Goal: Information Seeking & Learning: Understand process/instructions

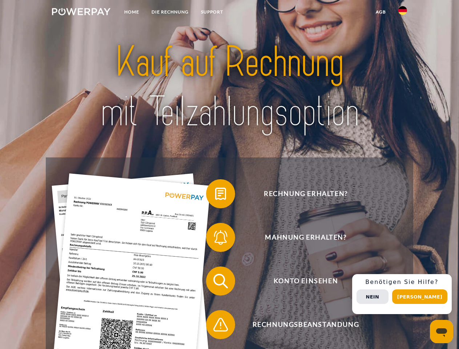
click at [81, 13] on img at bounding box center [81, 11] width 59 height 7
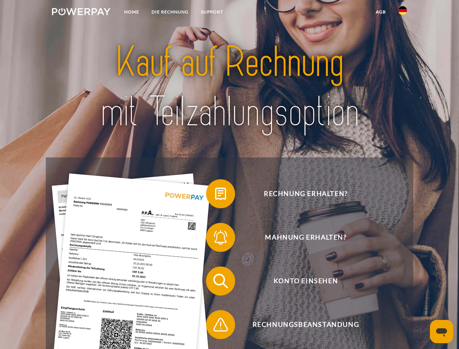
click at [403, 13] on img at bounding box center [403, 10] width 9 height 9
click at [381, 12] on link "agb" at bounding box center [381, 11] width 23 height 13
click at [215, 195] on span at bounding box center [210, 194] width 36 height 36
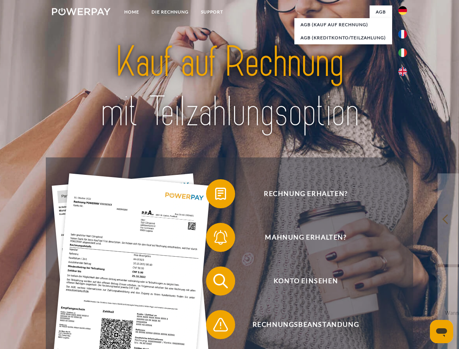
click at [215, 239] on div "Rechnung erhalten? Mahnung erhalten? Konto einsehen" at bounding box center [229, 303] width 367 height 291
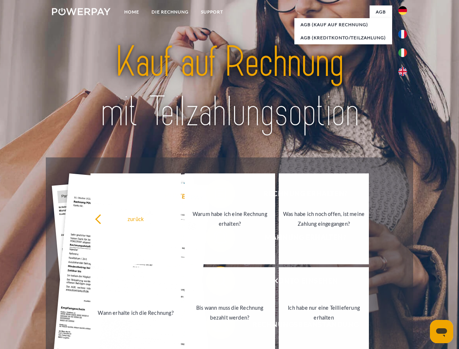
click at [215, 283] on link "Bis wann muss die Rechnung bezahlt werden?" at bounding box center [230, 312] width 91 height 91
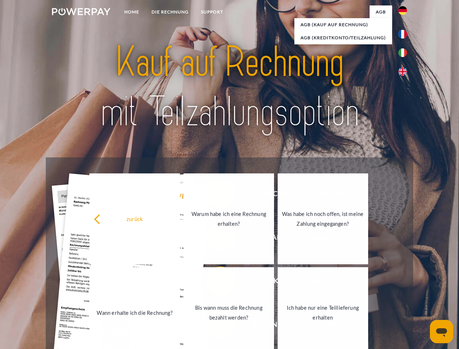
click at [215, 326] on div "Rechnung erhalten? Mahnung erhalten? Konto einsehen" at bounding box center [229, 303] width 367 height 291
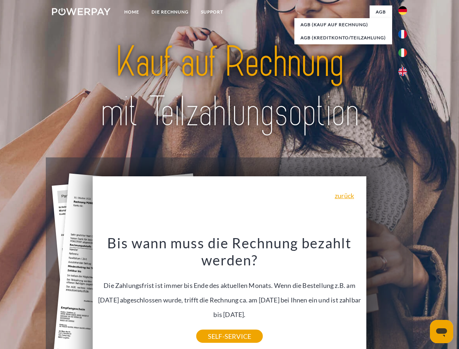
click at [405, 294] on div "Rechnung erhalten? Mahnung erhalten? Konto einsehen" at bounding box center [229, 303] width 367 height 291
click at [387, 296] on span "Konto einsehen" at bounding box center [306, 281] width 178 height 29
click at [423, 297] on header "Home DIE RECHNUNG SUPPORT" at bounding box center [229, 251] width 459 height 502
